Goal: Check status: Check status

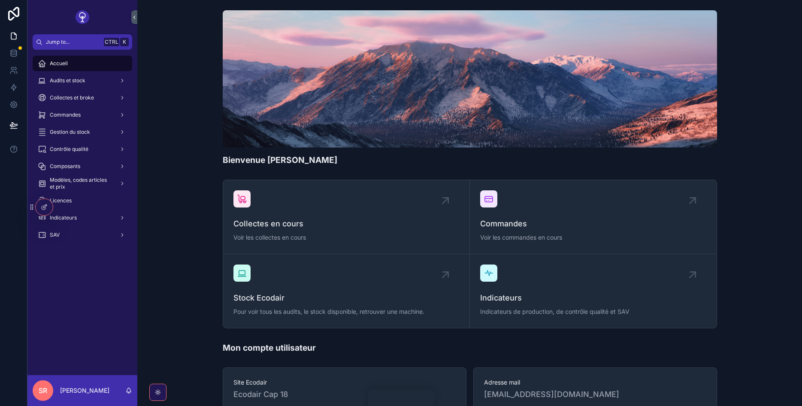
click at [85, 115] on div "Commandes" at bounding box center [82, 115] width 89 height 14
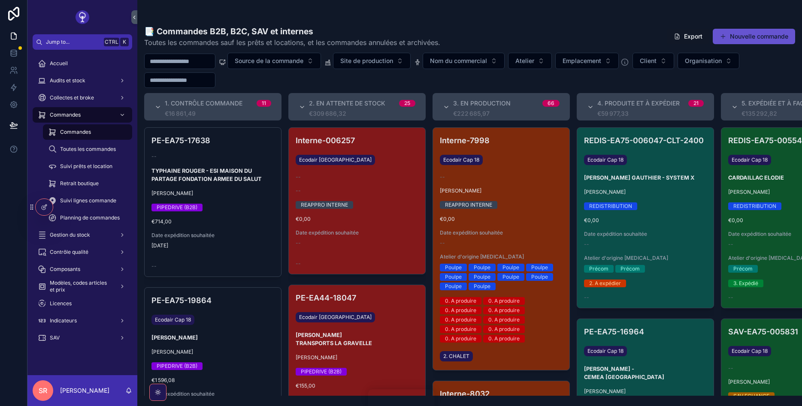
click at [182, 61] on input "scrollable content" at bounding box center [180, 61] width 70 height 12
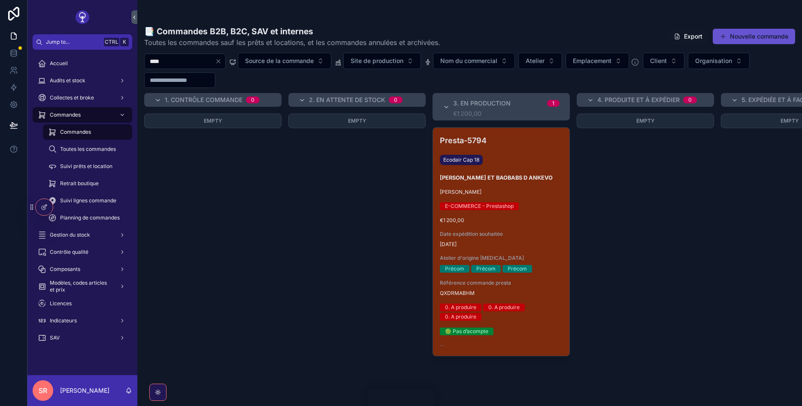
type input "****"
click at [526, 172] on div "Presta-5794 Ecodair Cap 18 PAUL ARCHAMBAULT - PIROGUES ET BAOBABS D ANKEVO Andr…" at bounding box center [501, 242] width 136 height 228
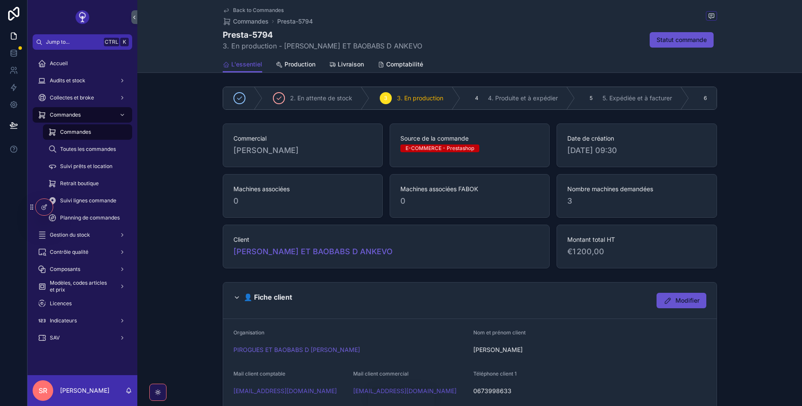
click at [341, 58] on link "Livraison" at bounding box center [346, 65] width 35 height 17
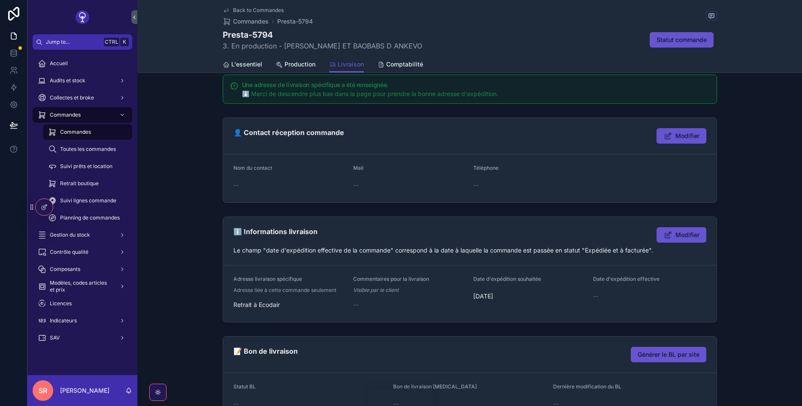
scroll to position [103, 0]
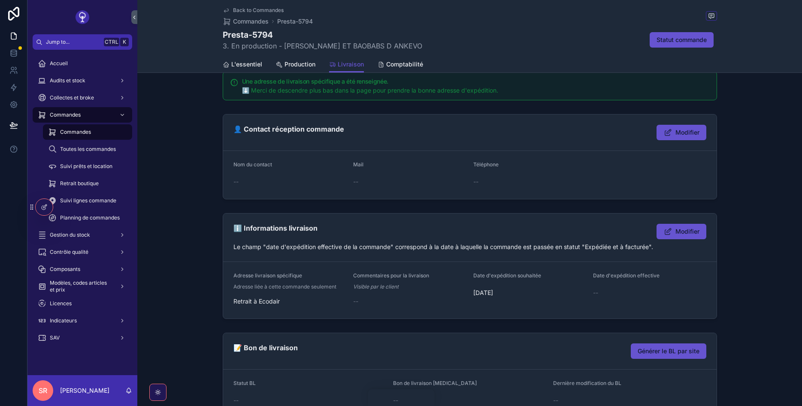
click at [691, 227] on span "Modifier" at bounding box center [687, 231] width 24 height 9
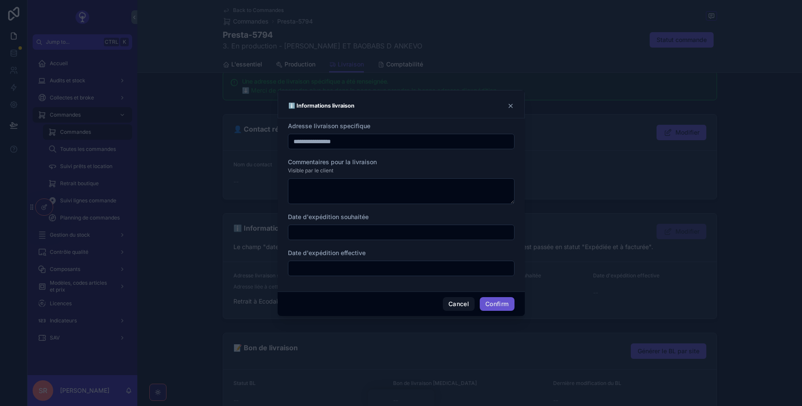
click at [509, 106] on icon at bounding box center [510, 106] width 7 height 7
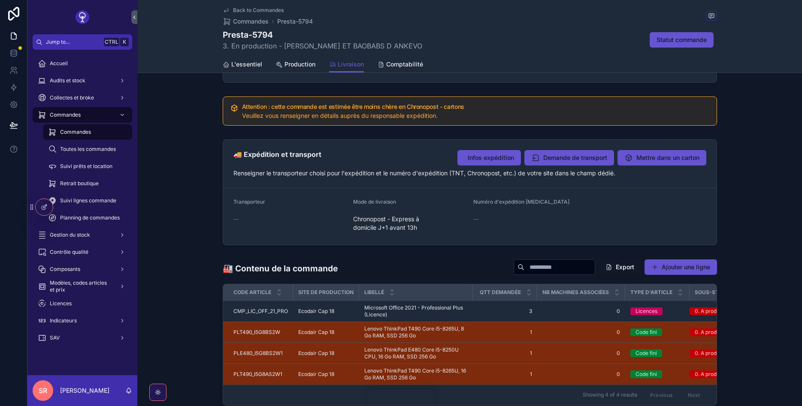
scroll to position [463, 0]
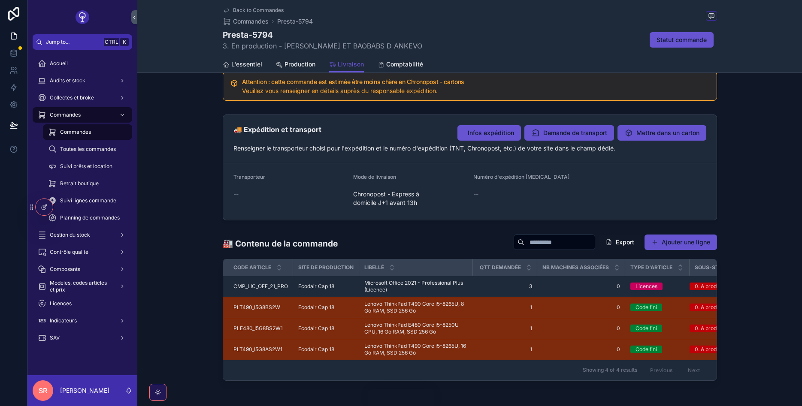
click at [496, 134] on span "Infos expédition" at bounding box center [491, 133] width 46 height 9
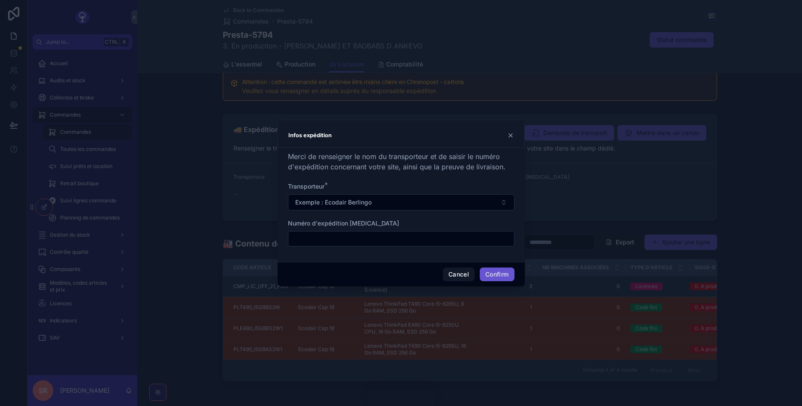
click at [475, 131] on div "Infos expédition" at bounding box center [401, 135] width 226 height 10
click at [513, 135] on icon at bounding box center [510, 135] width 7 height 7
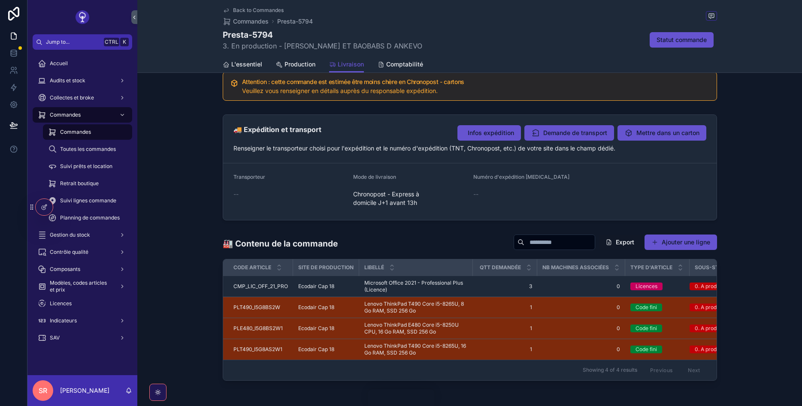
click at [484, 136] on span "Infos expédition" at bounding box center [491, 133] width 46 height 9
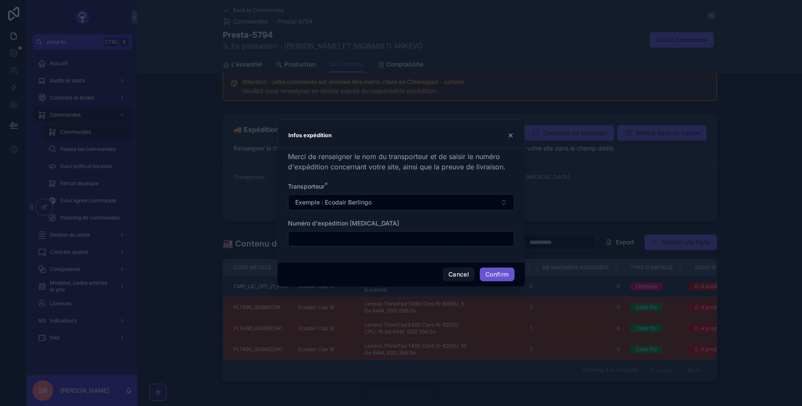
click at [435, 199] on button "Exemple : Ecodair Berlingo" at bounding box center [401, 202] width 227 height 16
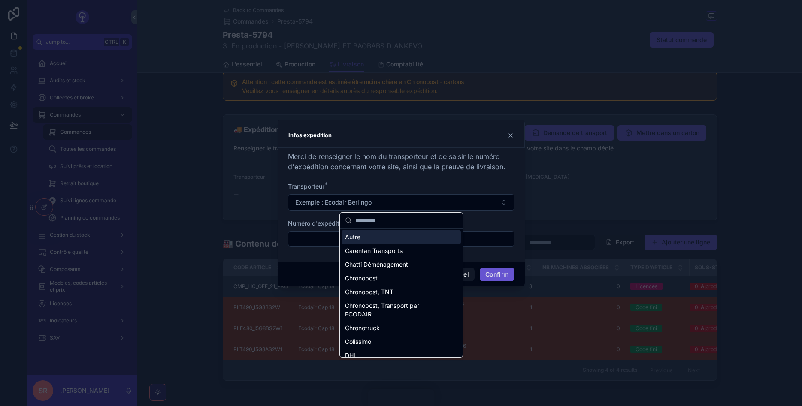
click at [435, 199] on button "Exemple : Ecodair Berlingo" at bounding box center [401, 202] width 227 height 16
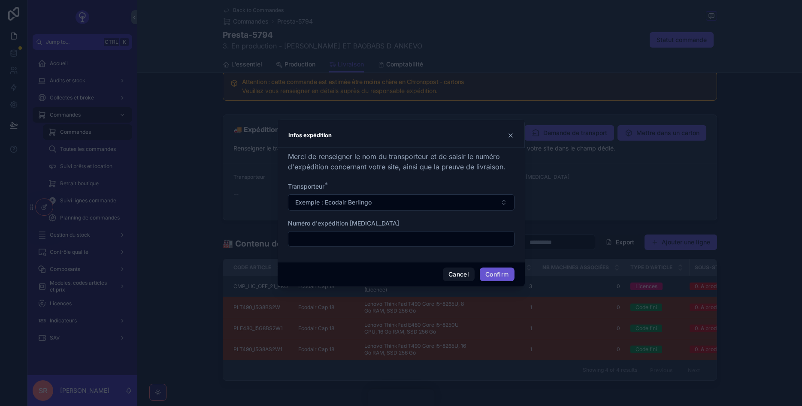
click at [435, 199] on button "Exemple : Ecodair Berlingo" at bounding box center [401, 202] width 227 height 16
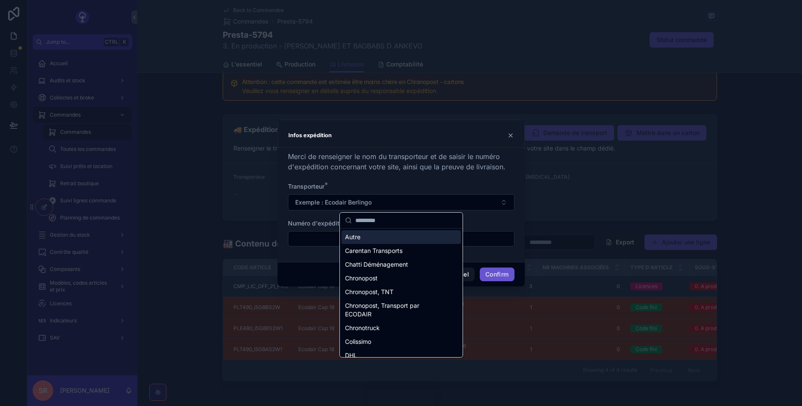
click at [435, 199] on button "Exemple : Ecodair Berlingo" at bounding box center [401, 202] width 227 height 16
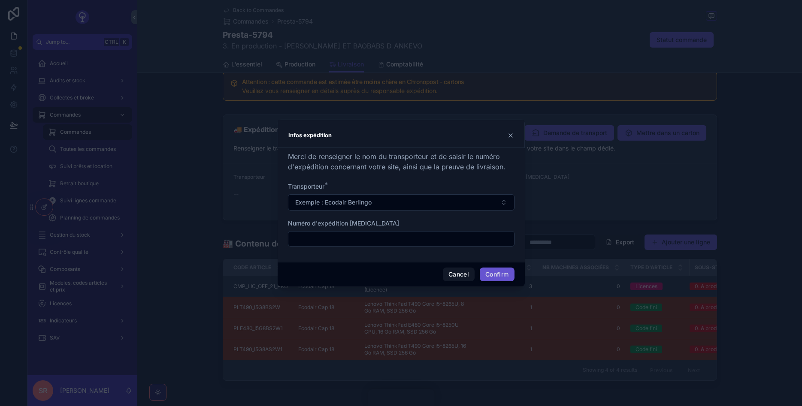
click at [434, 202] on button "Exemple : Ecodair Berlingo" at bounding box center [401, 202] width 227 height 16
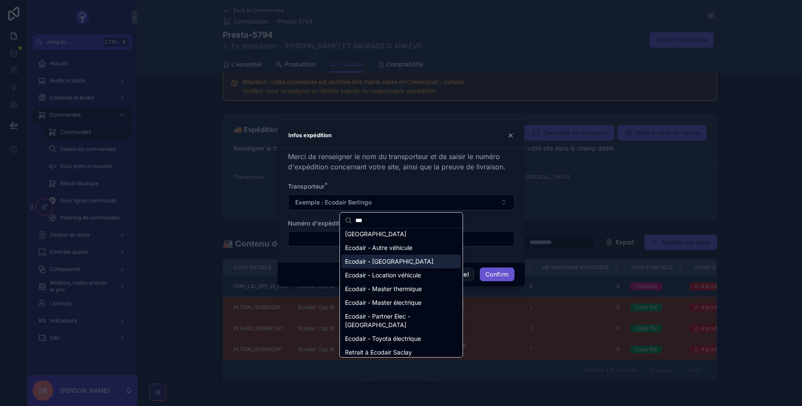
scroll to position [51, 0]
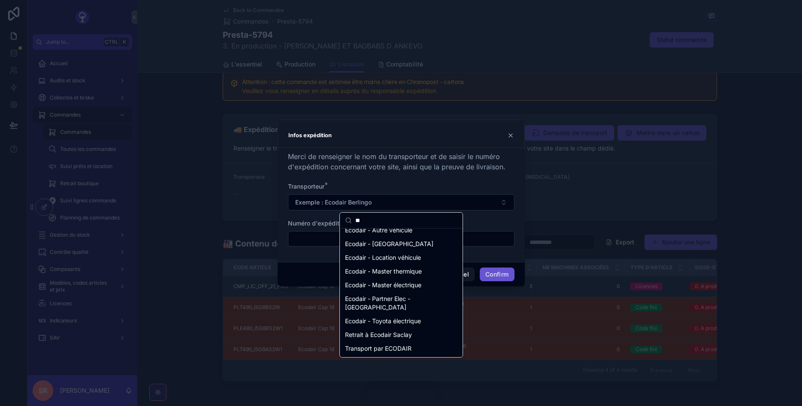
type input "*"
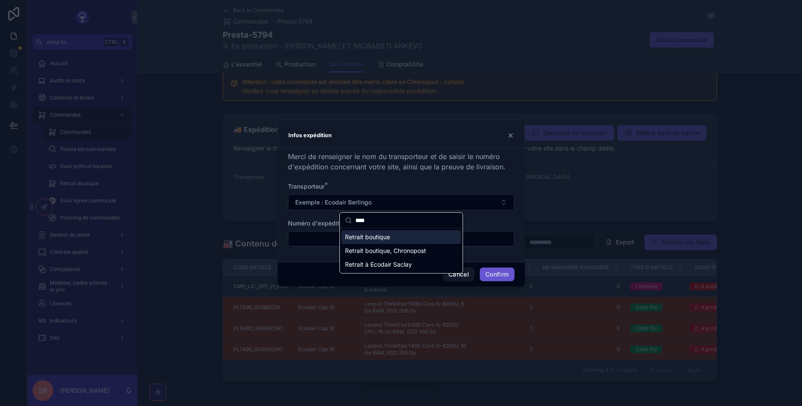
type input "****"
click at [397, 237] on div "Retrait boutique" at bounding box center [401, 237] width 119 height 14
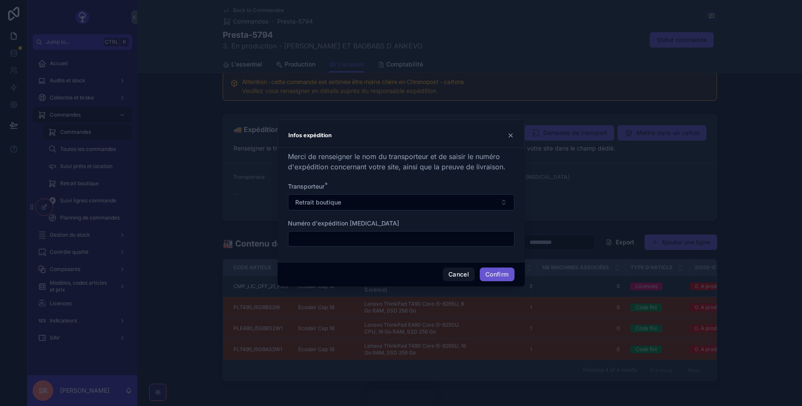
click at [488, 272] on button "Confirm" at bounding box center [497, 275] width 34 height 14
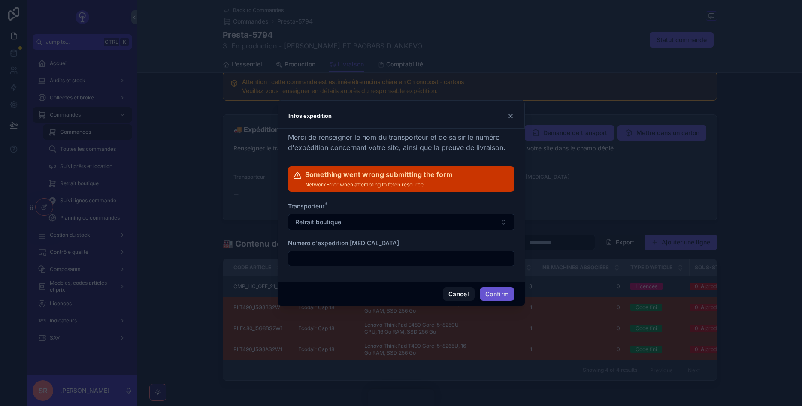
click at [495, 297] on button "Confirm" at bounding box center [497, 295] width 34 height 14
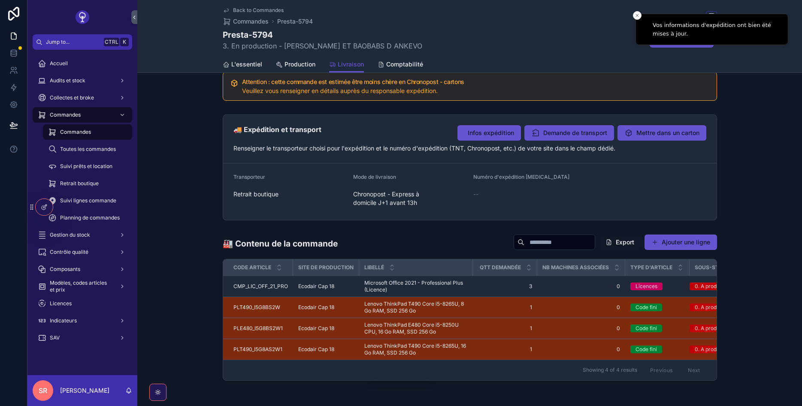
drag, startPoint x: 271, startPoint y: 196, endPoint x: 262, endPoint y: 196, distance: 9.0
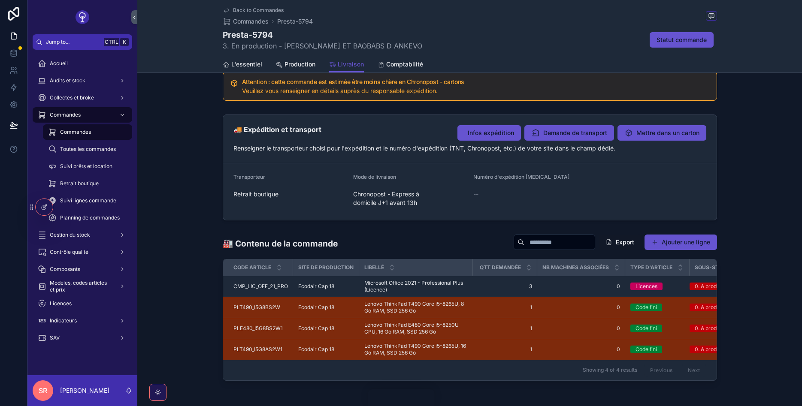
click at [399, 200] on span "Chronopost - Express à domicile J+1 avant 13h" at bounding box center [409, 198] width 113 height 17
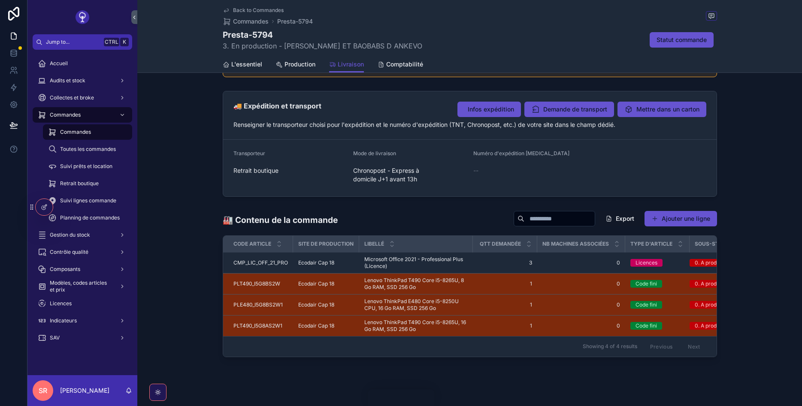
scroll to position [500, 0]
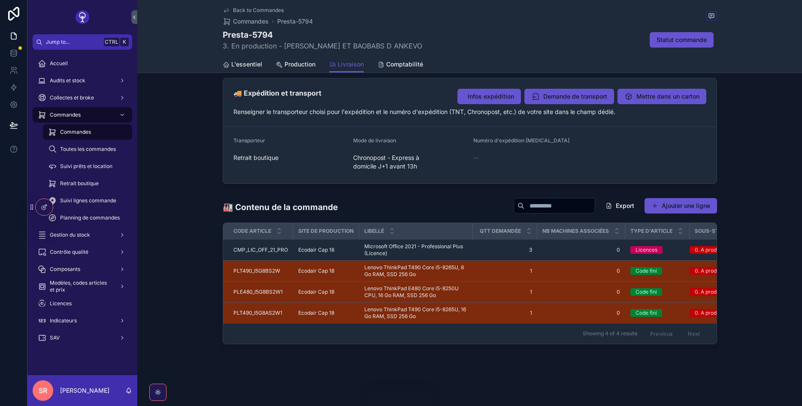
click at [341, 157] on div "Retrait boutique" at bounding box center [289, 158] width 113 height 9
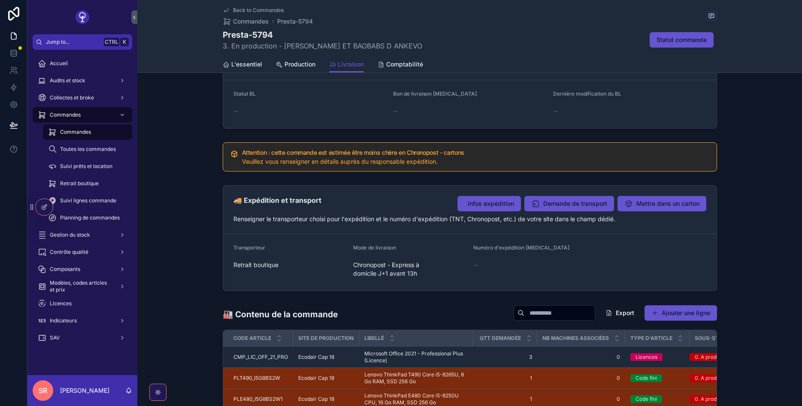
scroll to position [397, 0]
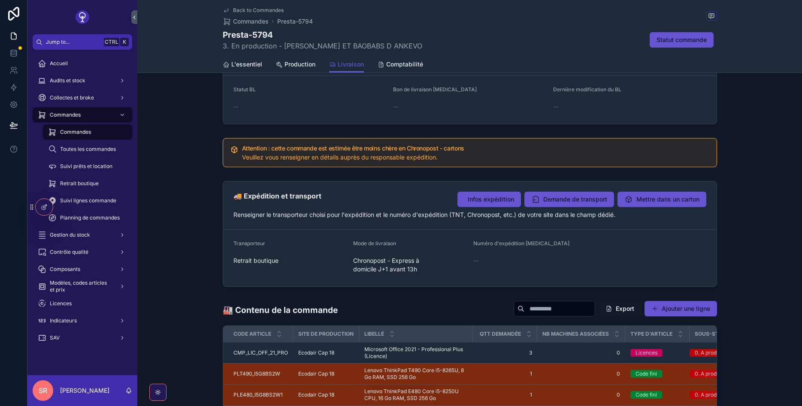
click at [374, 257] on span "Chronopost - Express à domicile J+1 avant 13h" at bounding box center [409, 265] width 113 height 17
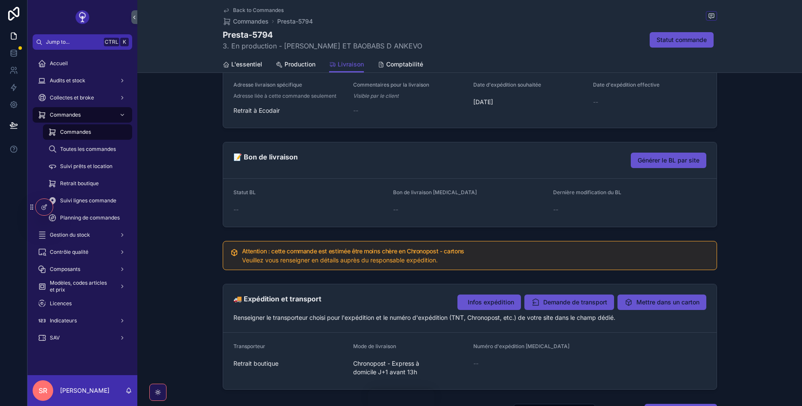
click at [282, 60] on div "Production" at bounding box center [295, 64] width 39 height 9
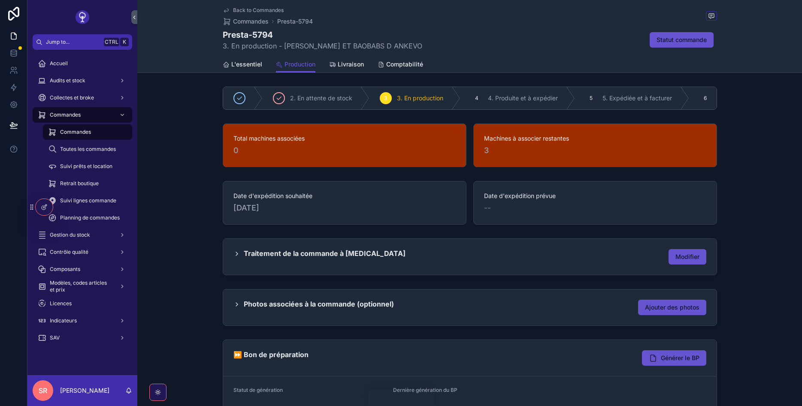
click at [242, 63] on span "L'essentiel" at bounding box center [246, 64] width 31 height 9
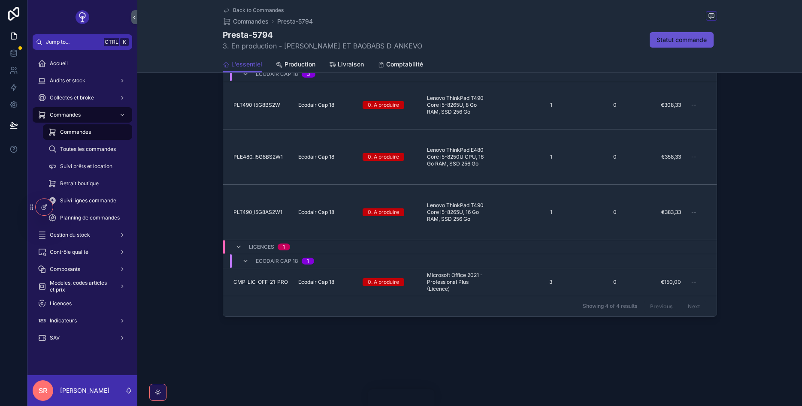
scroll to position [461, 0]
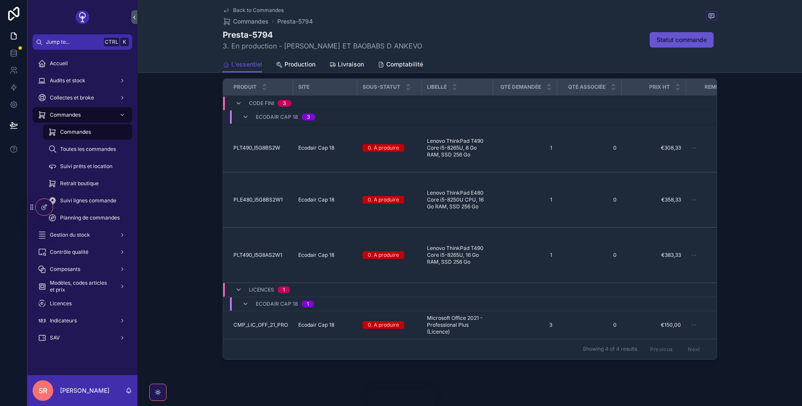
click at [244, 110] on div "Code fini 3" at bounding box center [263, 103] width 56 height 14
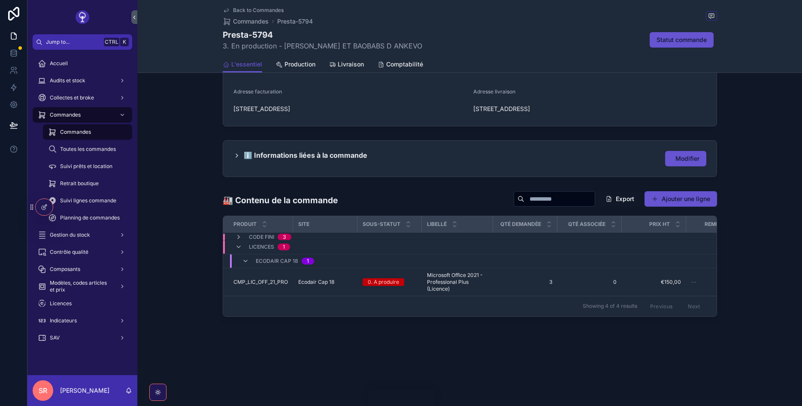
scroll to position [332, 0]
click at [239, 239] on icon "scrollable content" at bounding box center [238, 236] width 7 height 7
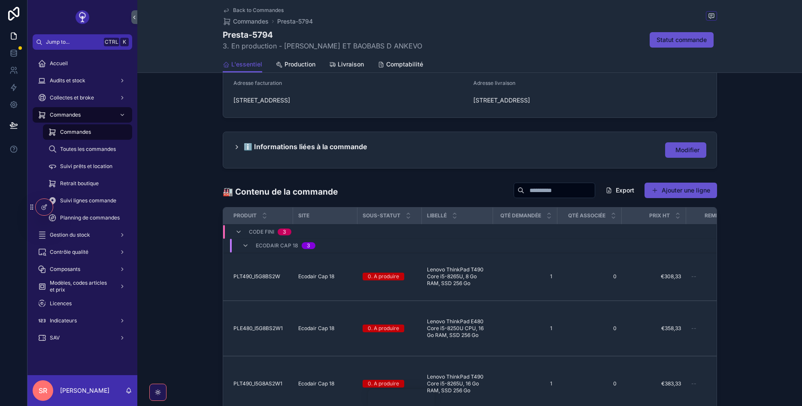
click at [240, 252] on div "Ecodair Cap 18 3" at bounding box center [279, 246] width 94 height 14
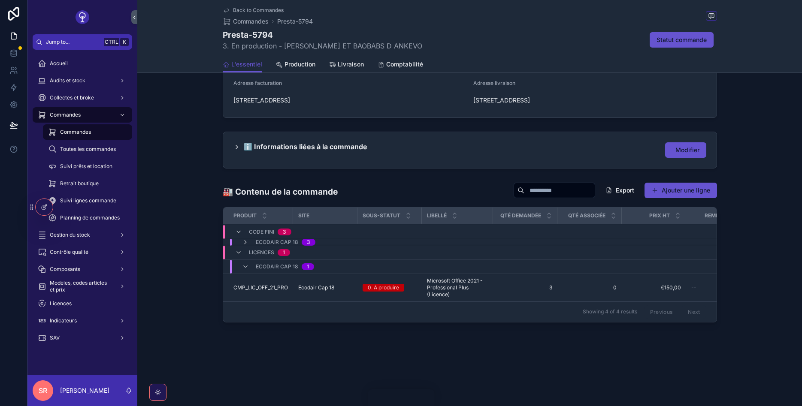
click at [242, 259] on div "Licences 1" at bounding box center [262, 253] width 55 height 14
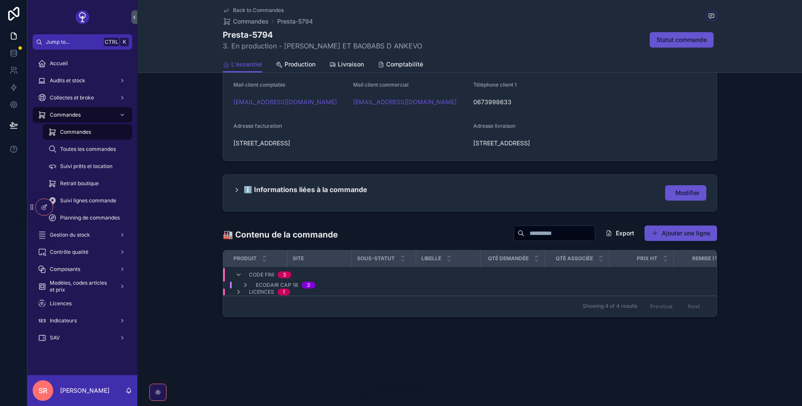
scroll to position [298, 0]
click at [241, 287] on div "Ecodair Cap 18 3" at bounding box center [279, 285] width 94 height 7
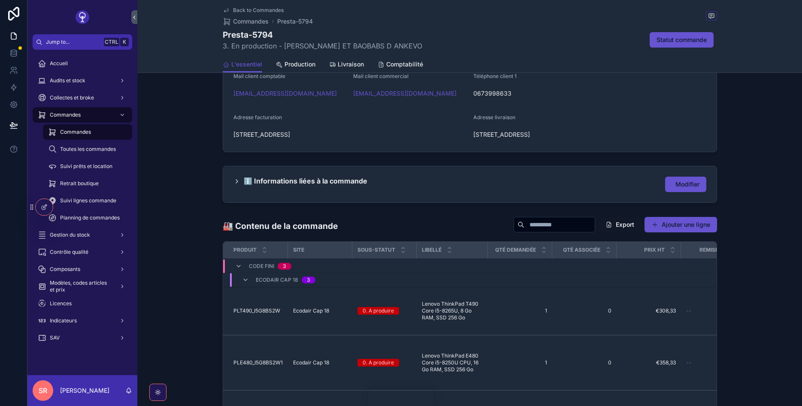
scroll to position [464, 0]
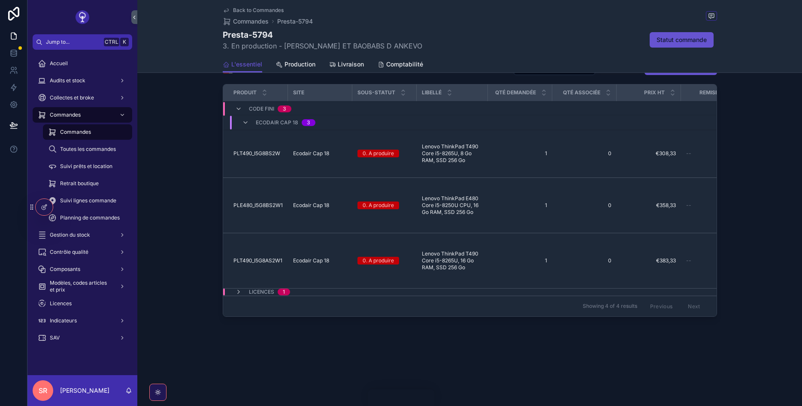
click at [244, 295] on div "Licences 1" at bounding box center [262, 292] width 55 height 7
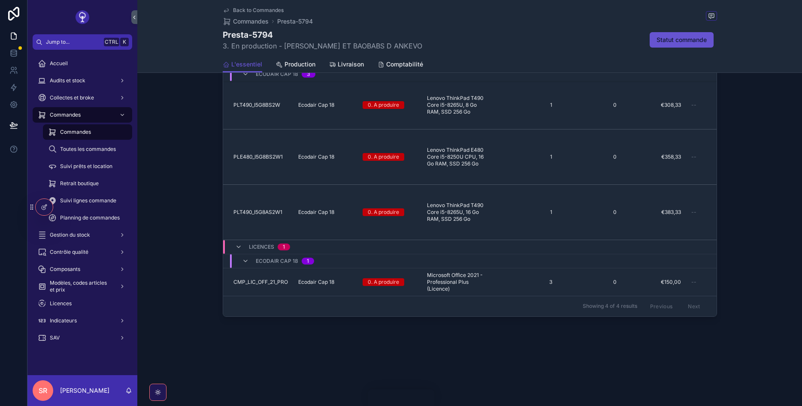
scroll to position [255, 0]
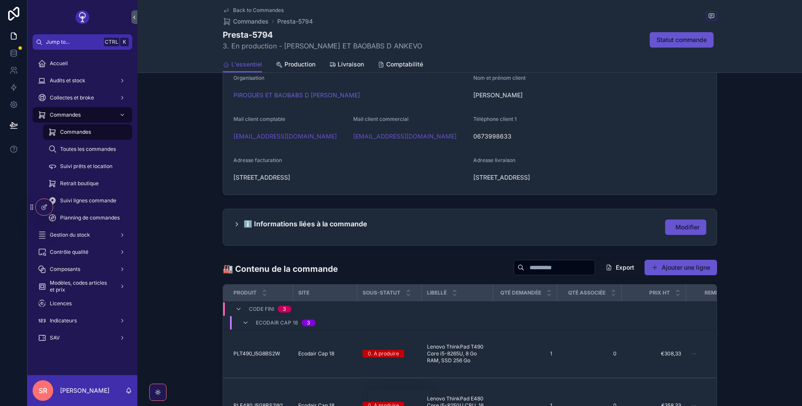
click at [243, 229] on div "ℹ️ Informations liées à la commande" at bounding box center [300, 224] width 134 height 9
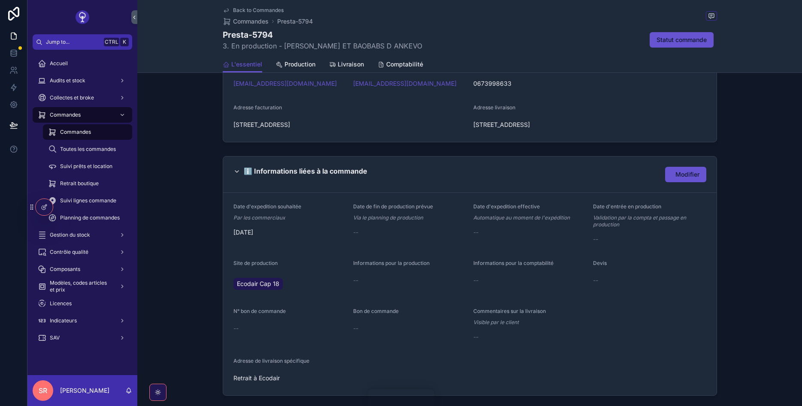
scroll to position [358, 0]
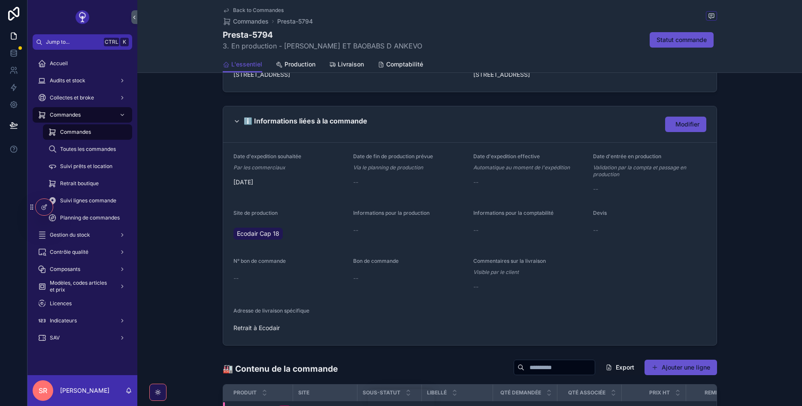
click at [289, 63] on span "Production" at bounding box center [300, 64] width 31 height 9
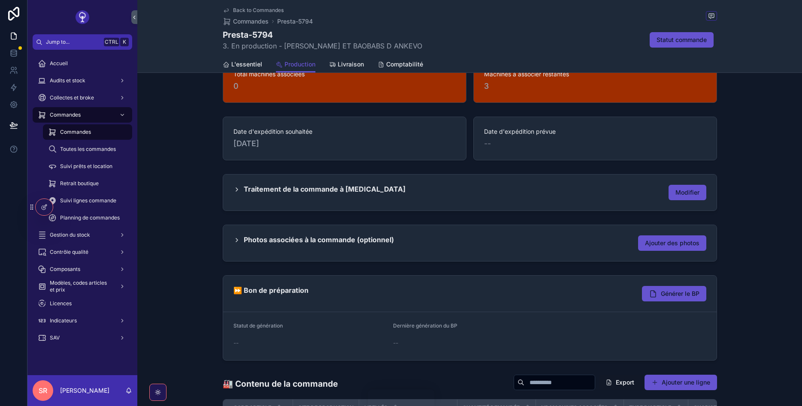
scroll to position [103, 0]
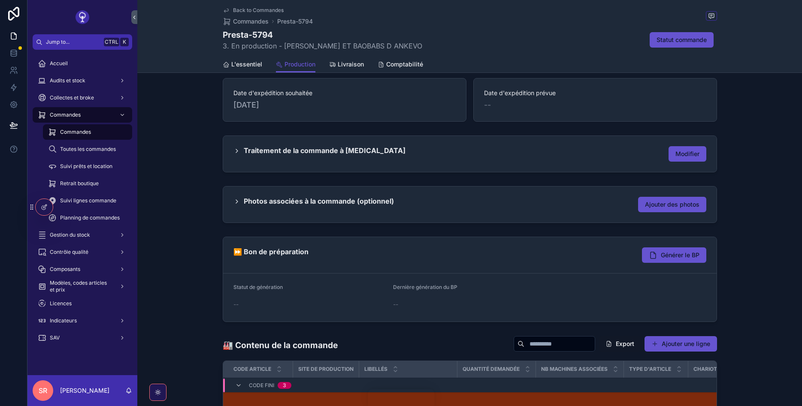
click at [345, 160] on div "Traitement de la commande à CAP18 Modifier" at bounding box center [469, 153] width 473 height 15
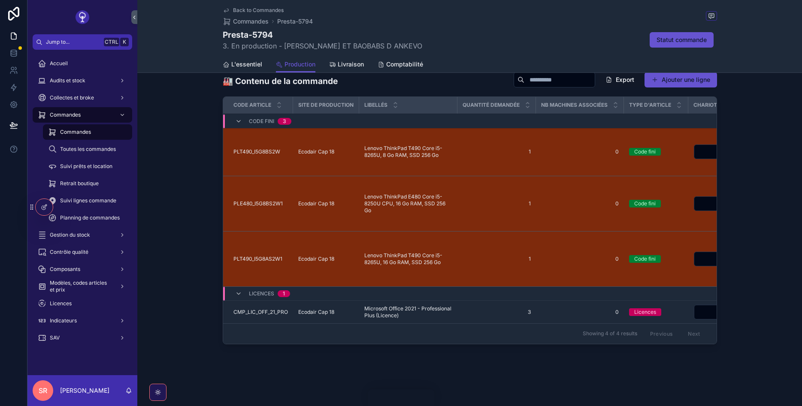
scroll to position [381, 0]
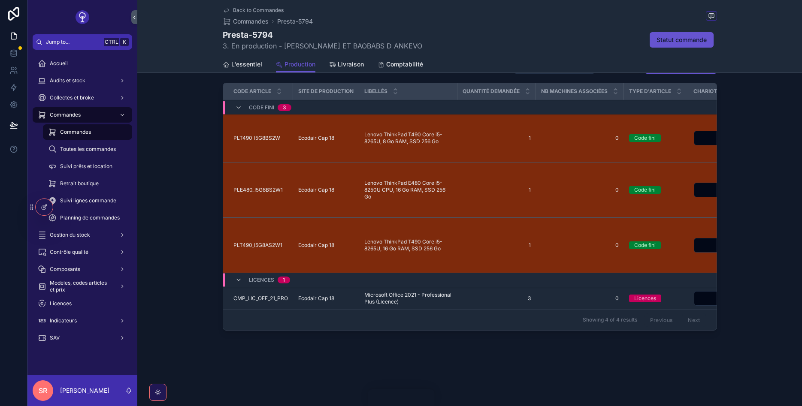
click at [351, 62] on span "Livraison" at bounding box center [351, 64] width 26 height 9
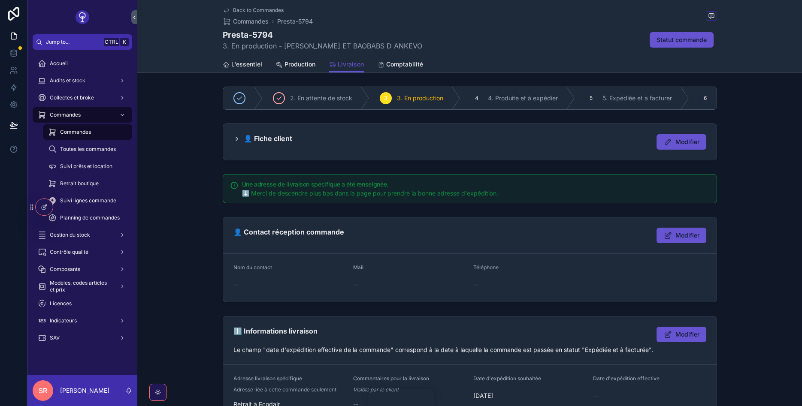
click at [239, 137] on icon "scrollable content" at bounding box center [236, 139] width 7 height 7
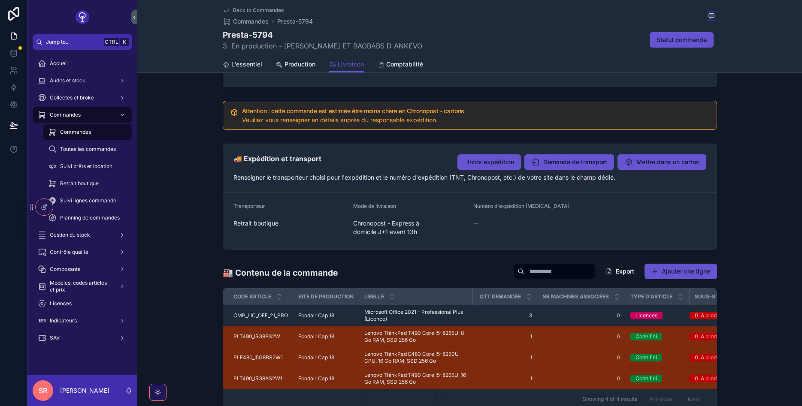
scroll to position [500, 0]
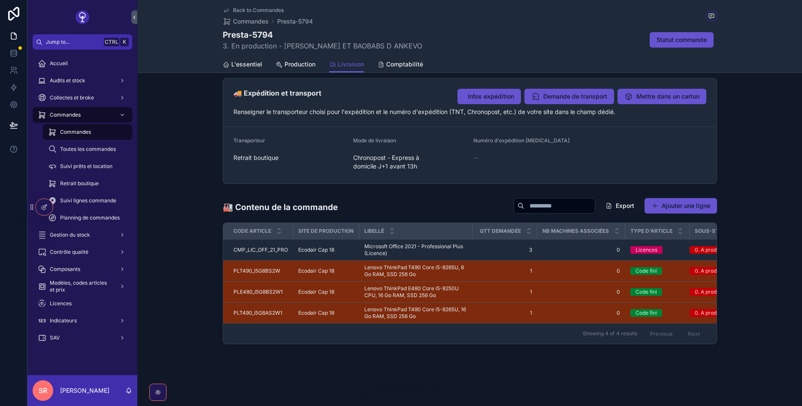
click at [568, 94] on span "Demande de transport" at bounding box center [575, 96] width 64 height 9
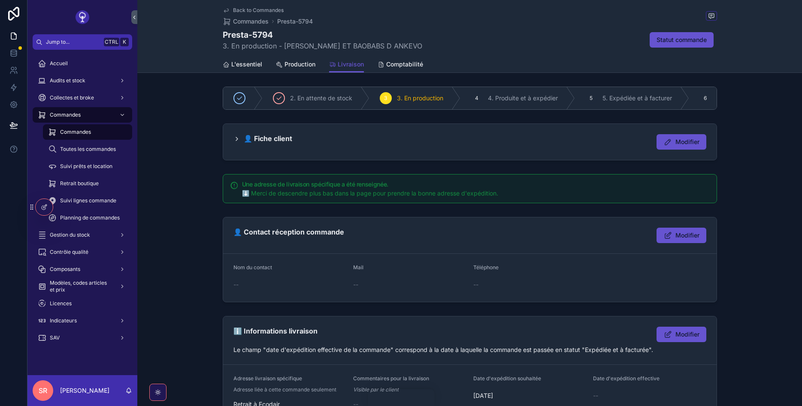
click at [496, 100] on span "4. Produite et à expédier" at bounding box center [523, 98] width 70 height 9
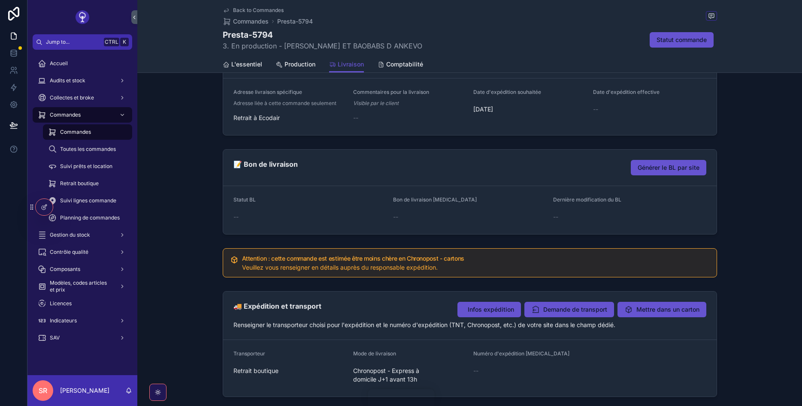
scroll to position [309, 0]
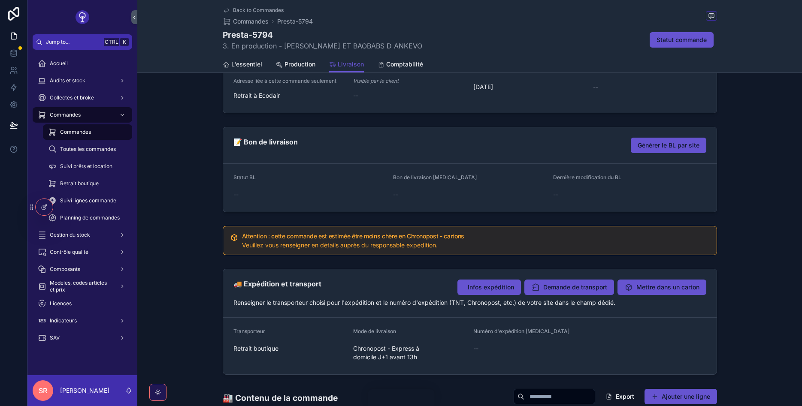
click at [481, 288] on span "Infos expédition" at bounding box center [491, 287] width 46 height 9
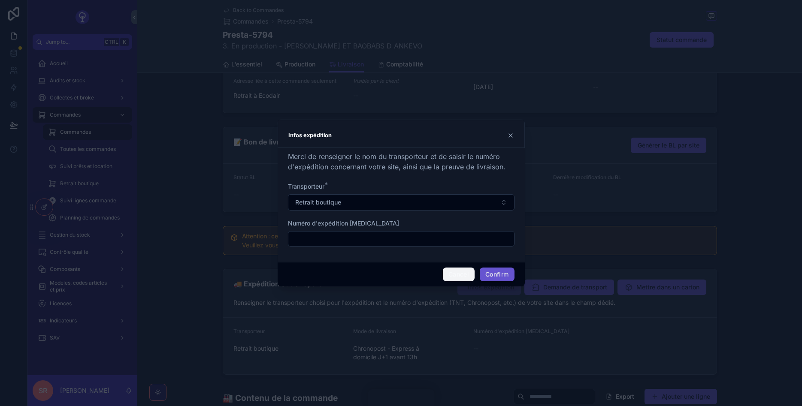
click at [462, 271] on button "Cancel" at bounding box center [459, 275] width 32 height 14
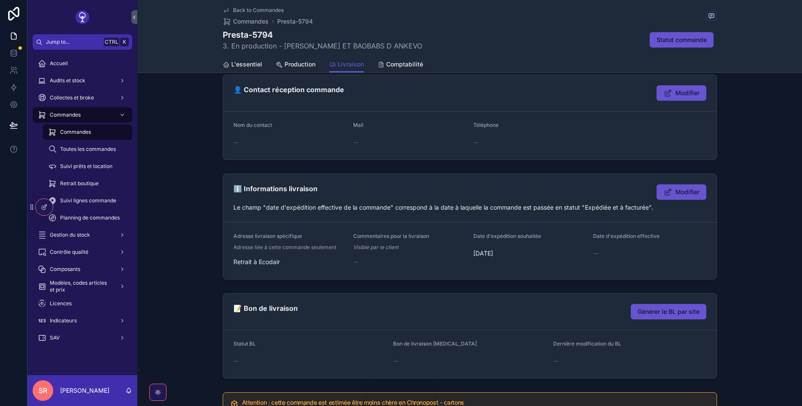
scroll to position [139, 0]
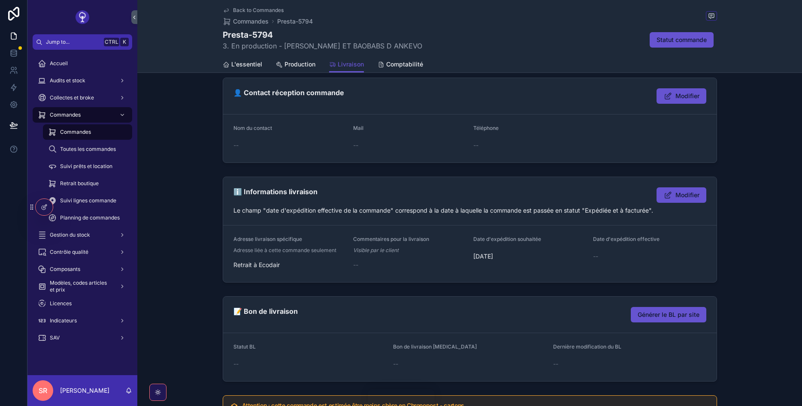
click at [680, 201] on button "Modifier" at bounding box center [682, 195] width 50 height 15
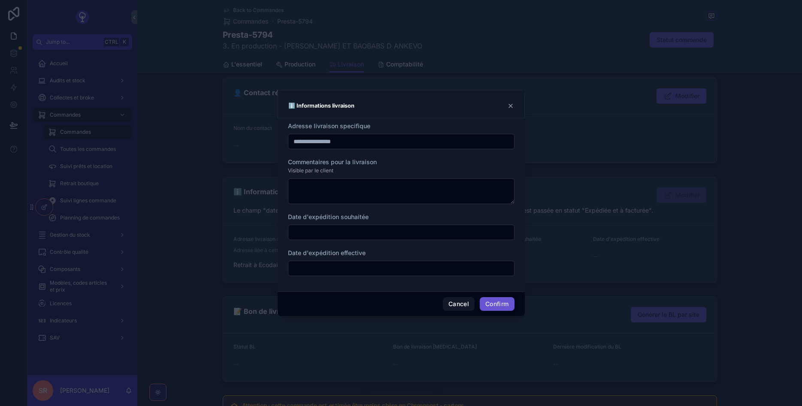
click at [412, 236] on input "text" at bounding box center [401, 233] width 226 height 12
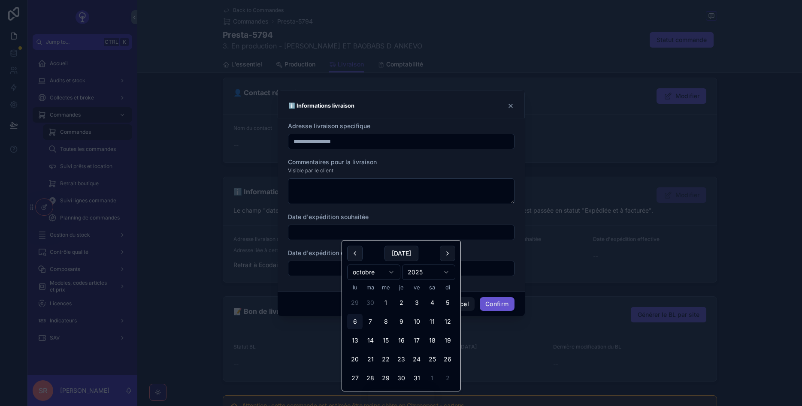
click at [421, 230] on input "text" at bounding box center [401, 233] width 226 height 12
click at [524, 248] on div "**********" at bounding box center [401, 204] width 247 height 173
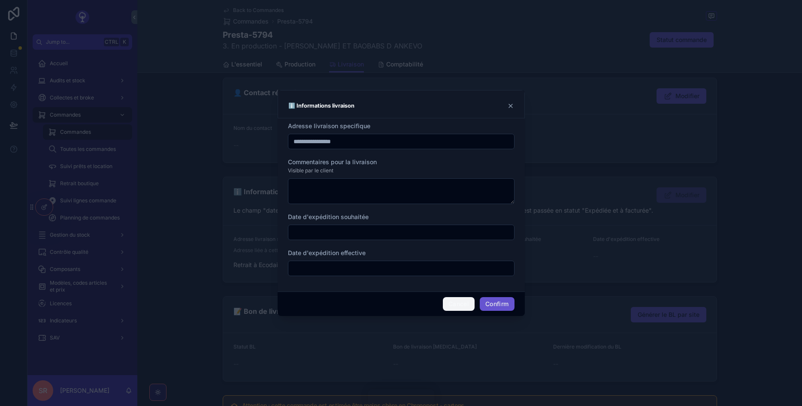
click at [449, 309] on button "Cancel" at bounding box center [459, 304] width 32 height 14
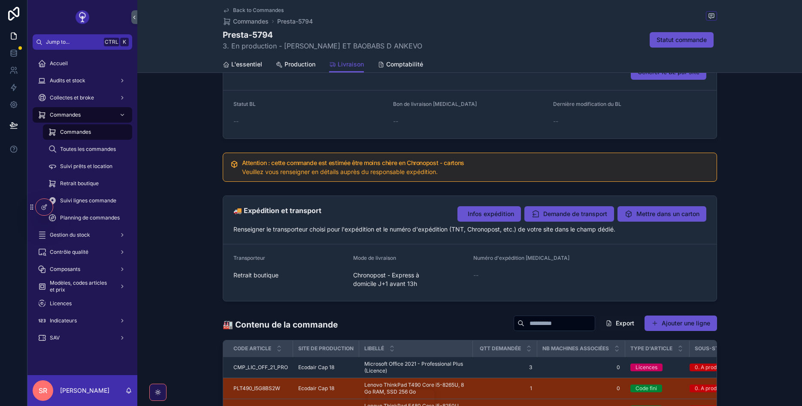
scroll to position [397, 0]
